Goal: Transaction & Acquisition: Purchase product/service

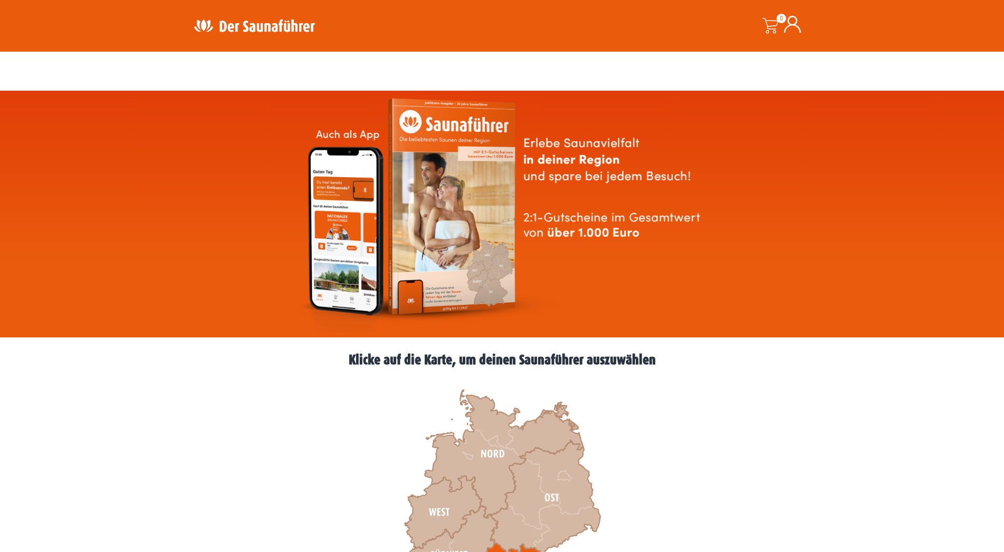
scroll to position [215, 0]
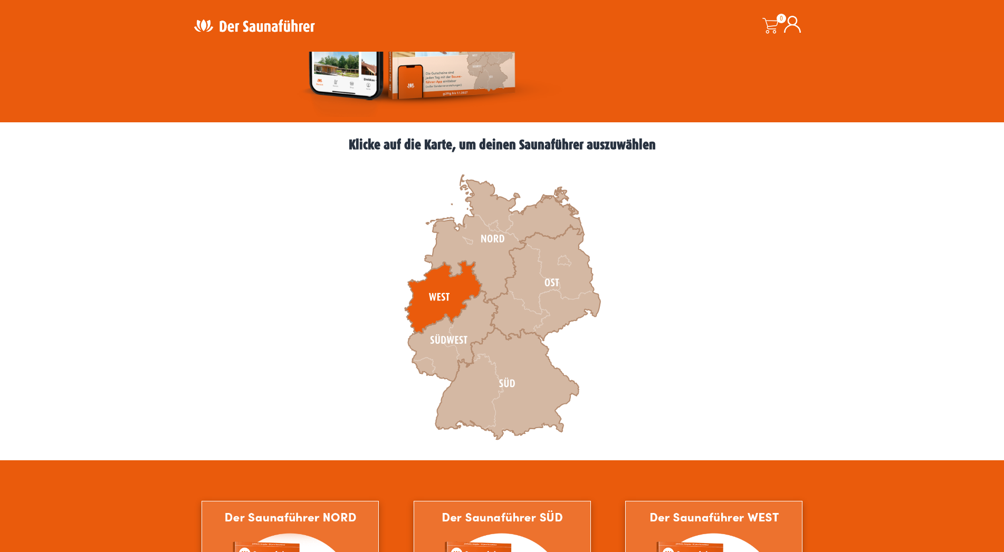
click at [442, 286] on icon at bounding box center [443, 297] width 77 height 73
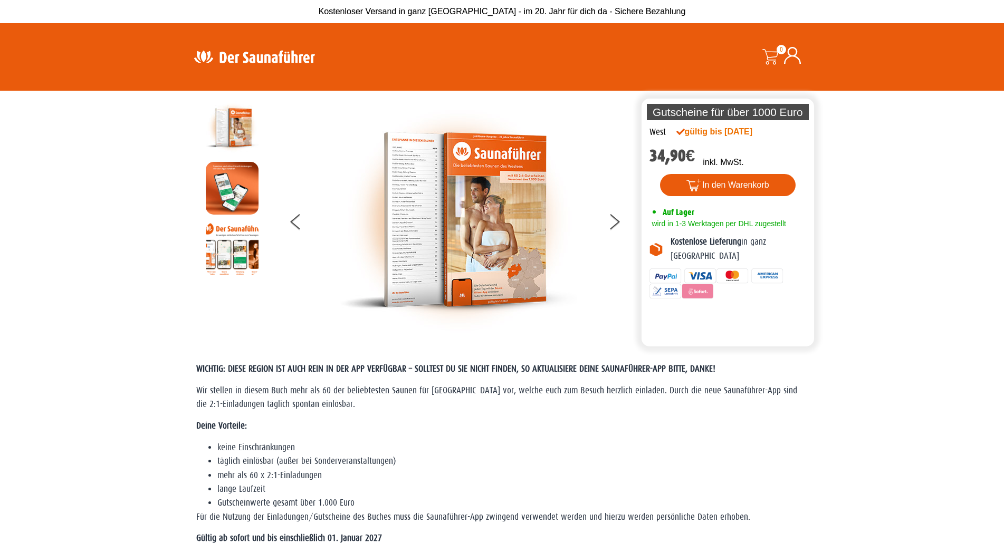
click at [442, 221] on img at bounding box center [458, 219] width 237 height 237
click at [617, 222] on button at bounding box center [621, 224] width 26 height 26
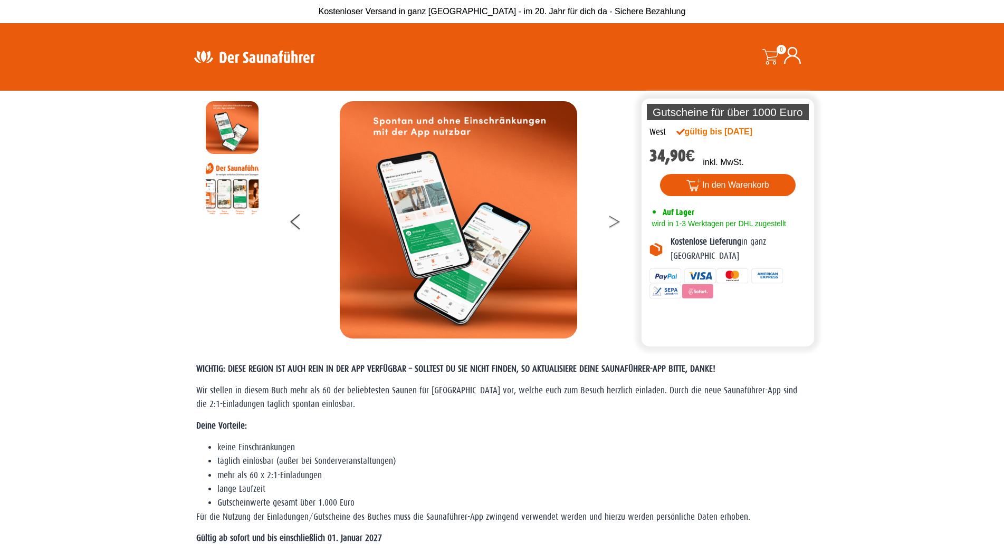
click at [617, 222] on button at bounding box center [621, 224] width 26 height 26
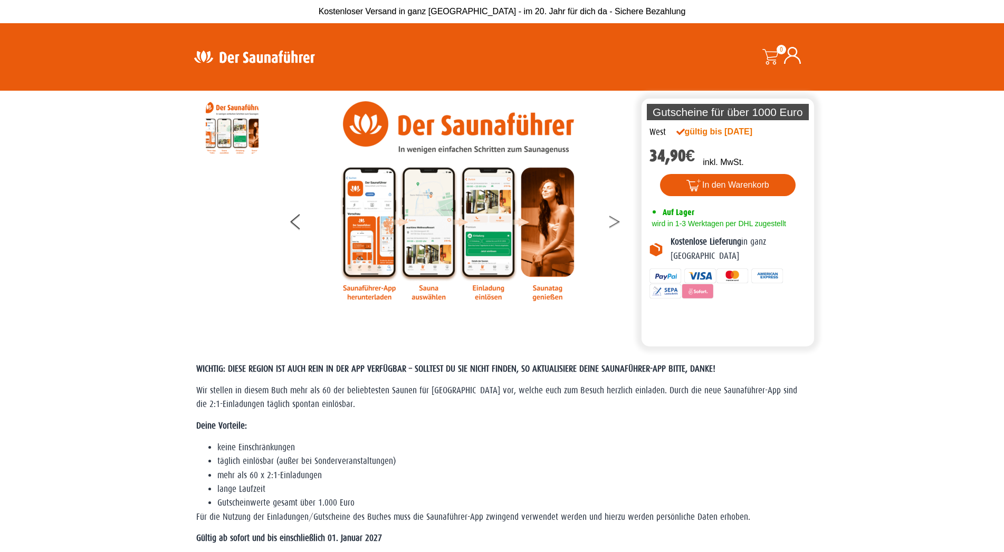
click at [617, 222] on button at bounding box center [621, 224] width 26 height 26
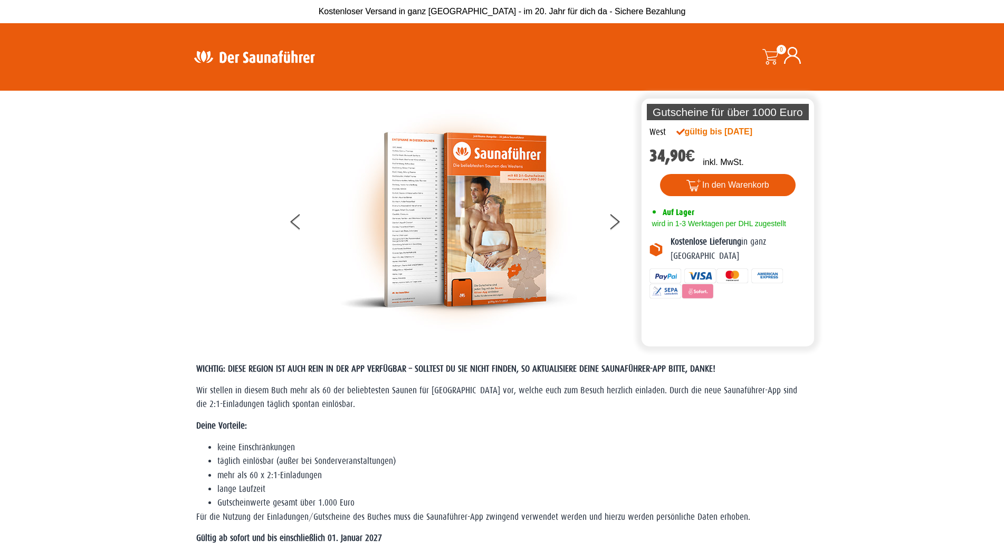
click at [450, 220] on img at bounding box center [458, 219] width 237 height 237
click at [443, 220] on img at bounding box center [458, 219] width 237 height 237
